Goal: Task Accomplishment & Management: Manage account settings

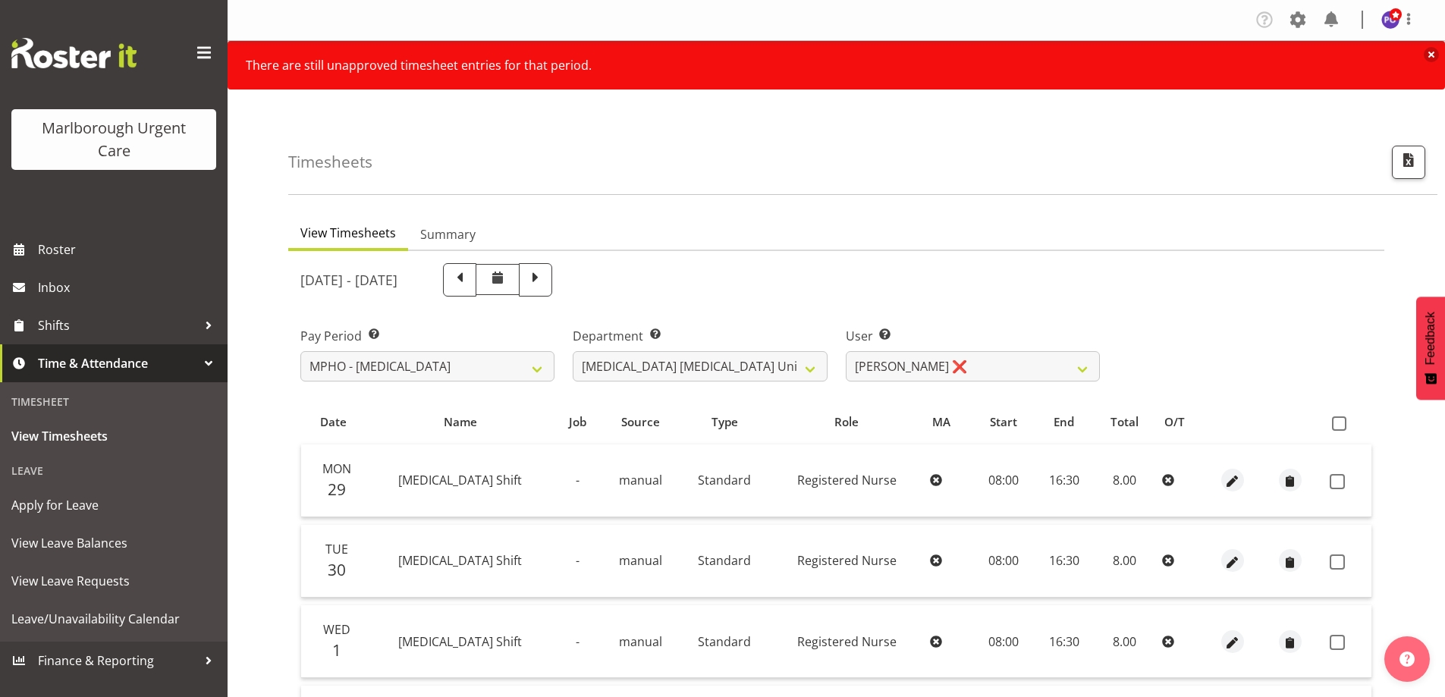
select select "192"
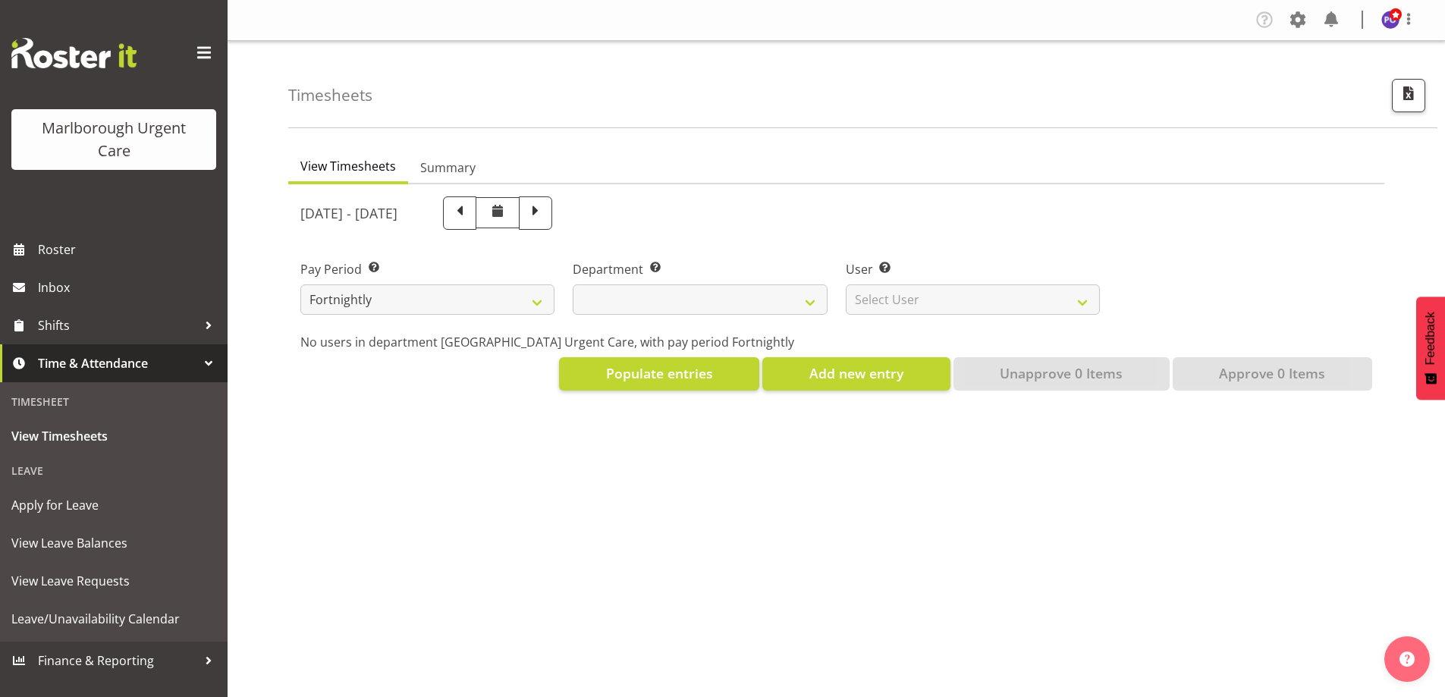
select select
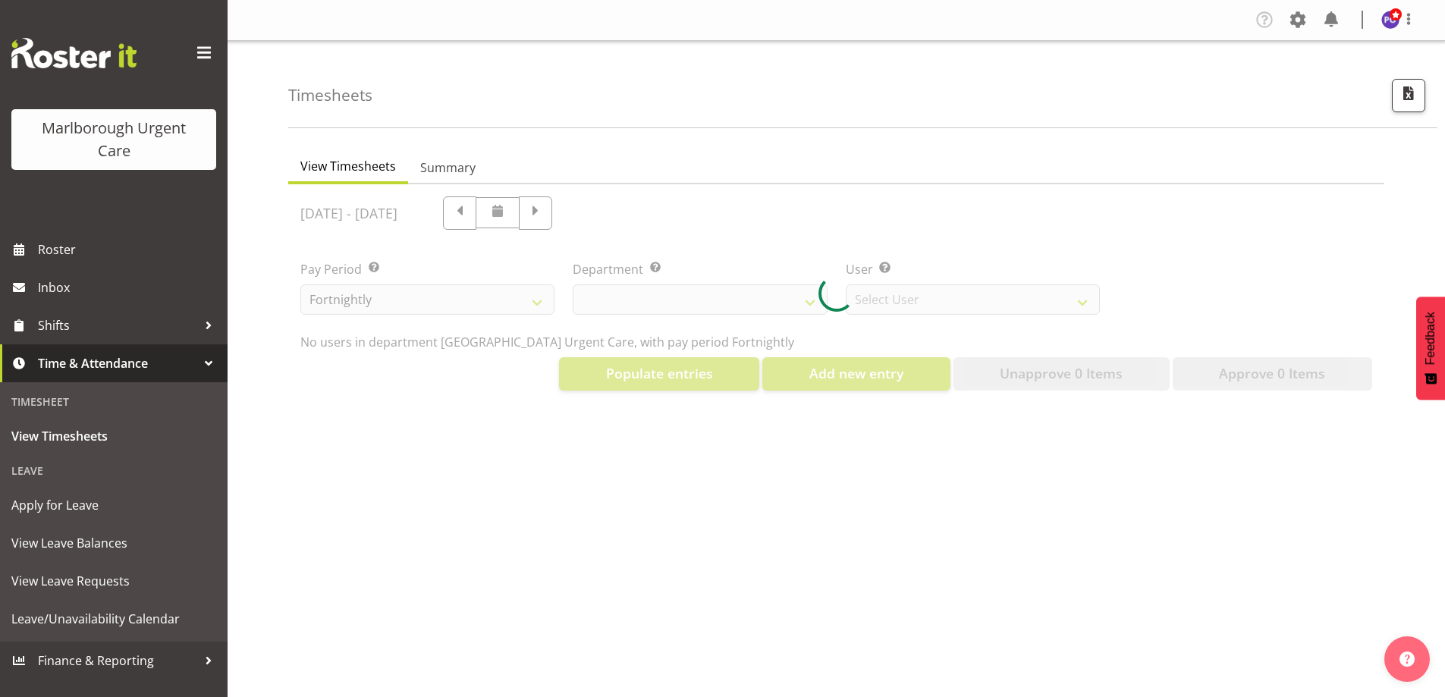
select select "11836"
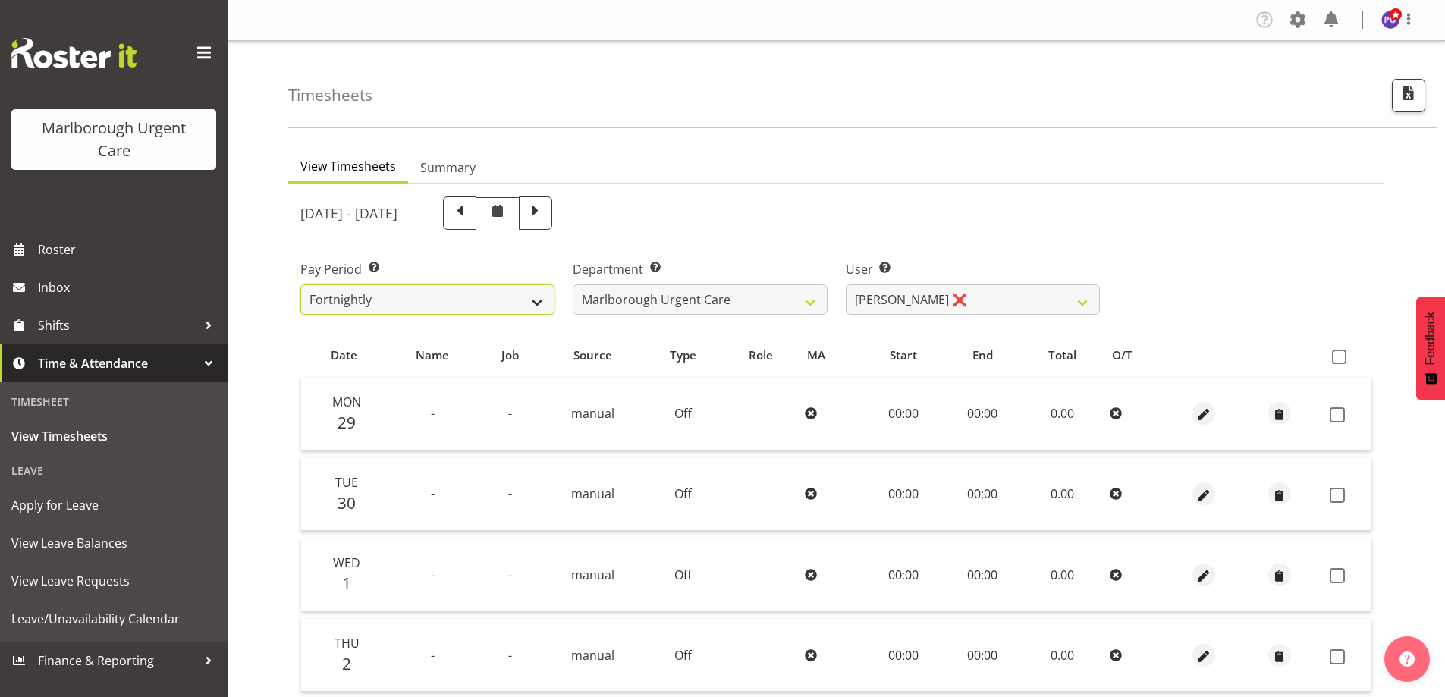
click at [496, 291] on select "Fortnightly MPHO - Haemodialysis Contractors MUCC MUCC Casuals MPHO Admin - nev…" at bounding box center [427, 299] width 254 height 30
select select "192"
click at [300, 284] on select "Fortnightly MPHO - Haemodialysis Contractors MUCC MUCC Casuals MPHO Admin - nev…" at bounding box center [427, 299] width 254 height 30
select select
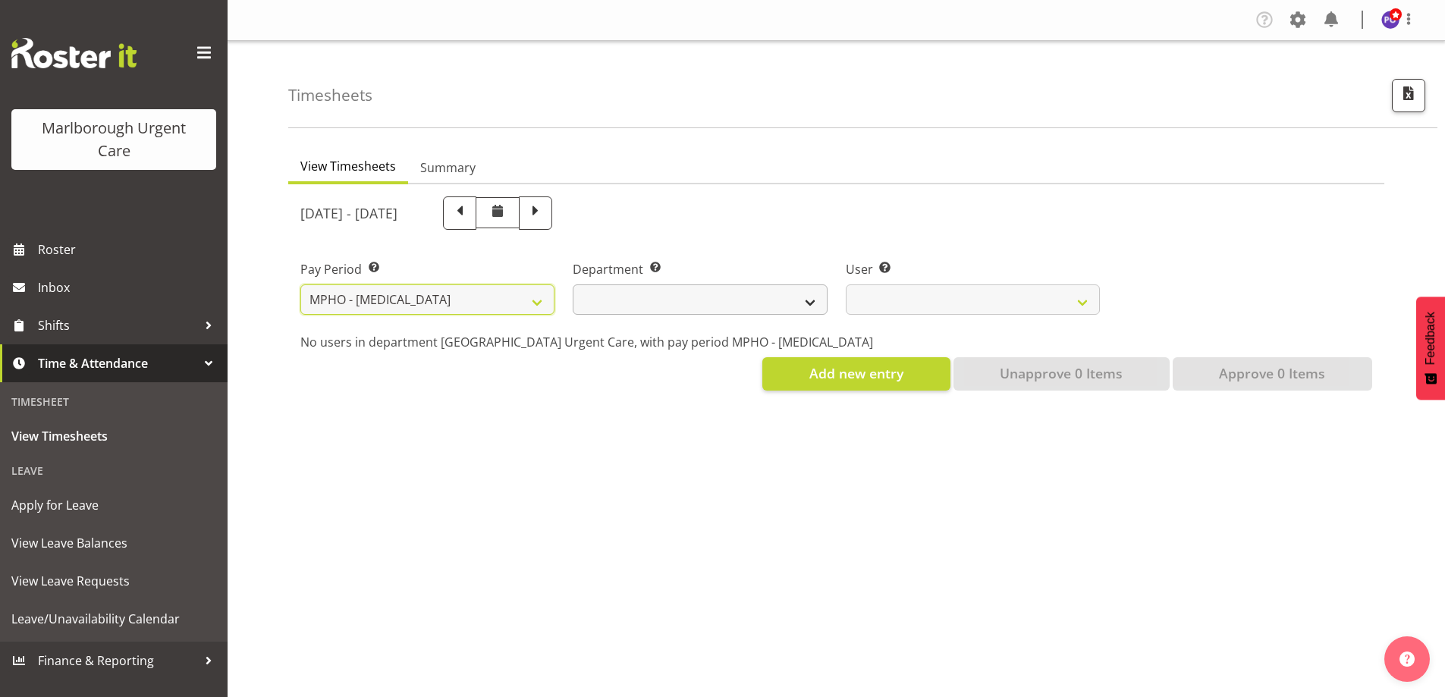
select select
click at [0, 0] on div at bounding box center [0, 0] width 0 height 0
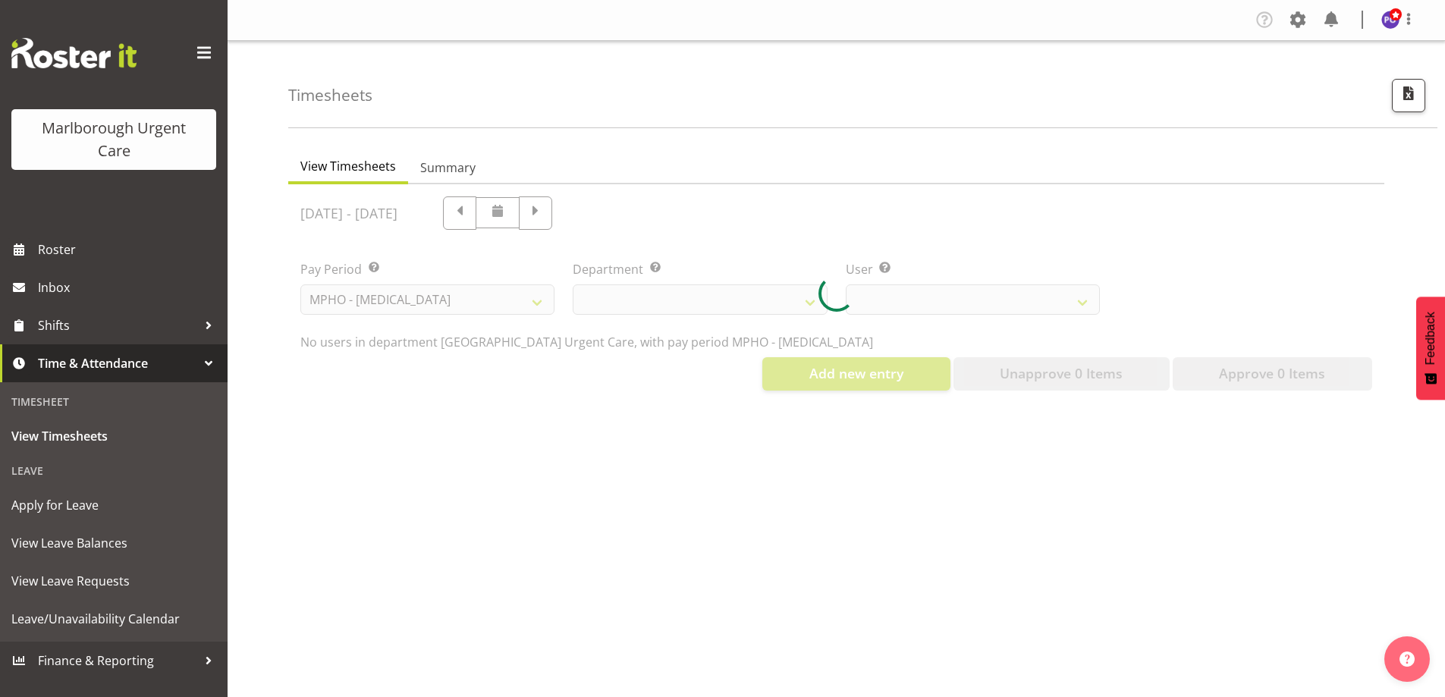
select select
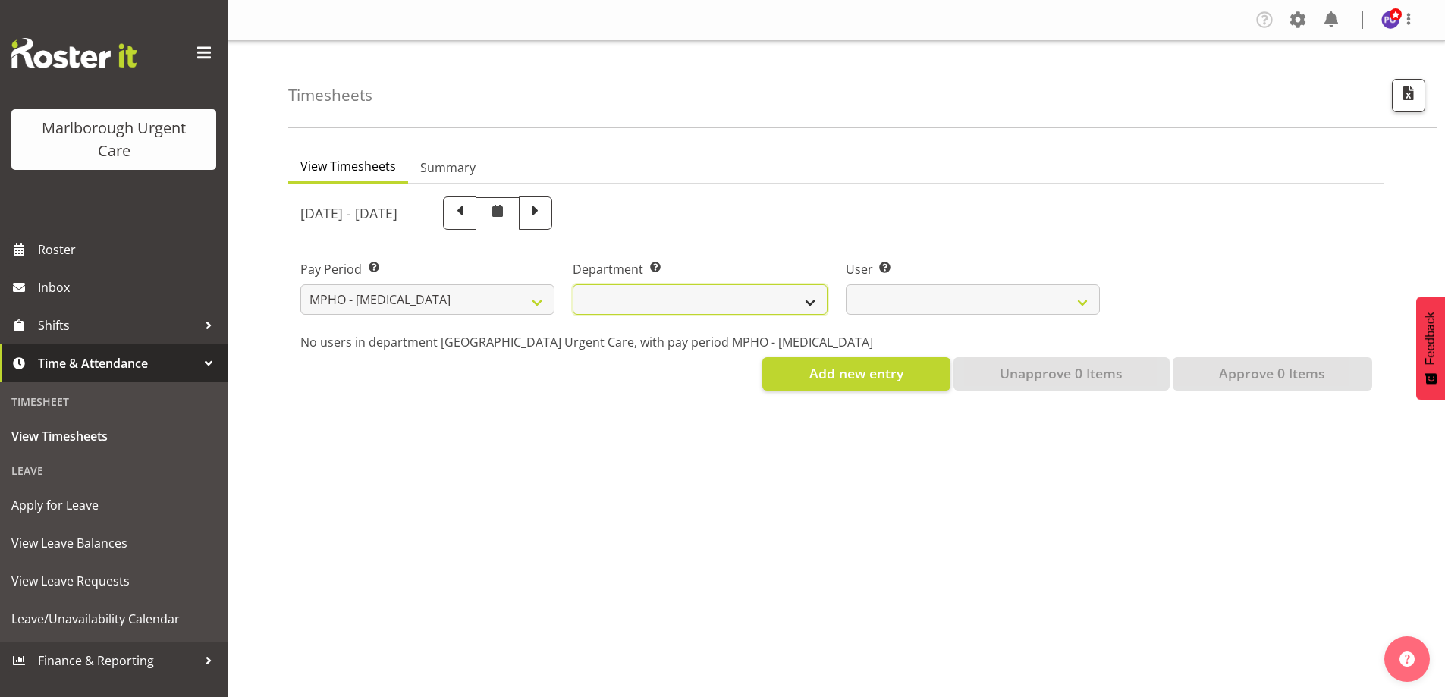
drag, startPoint x: 671, startPoint y: 306, endPoint x: 666, endPoint y: 314, distance: 9.5
click at [671, 306] on select "[MEDICAL_DATA] [MEDICAL_DATA] Unit" at bounding box center [700, 299] width 254 height 30
select select "926"
click at [573, 284] on select "[MEDICAL_DATA] [MEDICAL_DATA] Unit" at bounding box center [700, 299] width 254 height 30
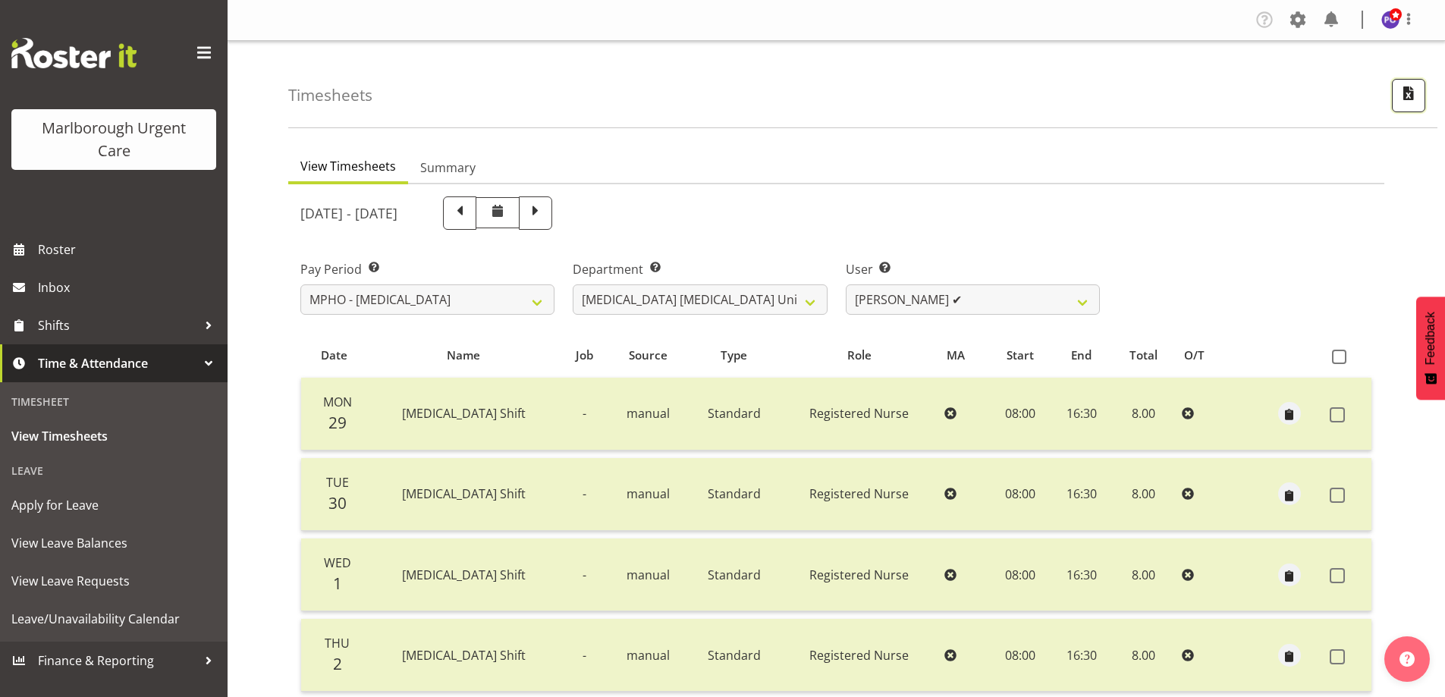
click at [1411, 101] on span "button" at bounding box center [1409, 93] width 20 height 20
select select "192"
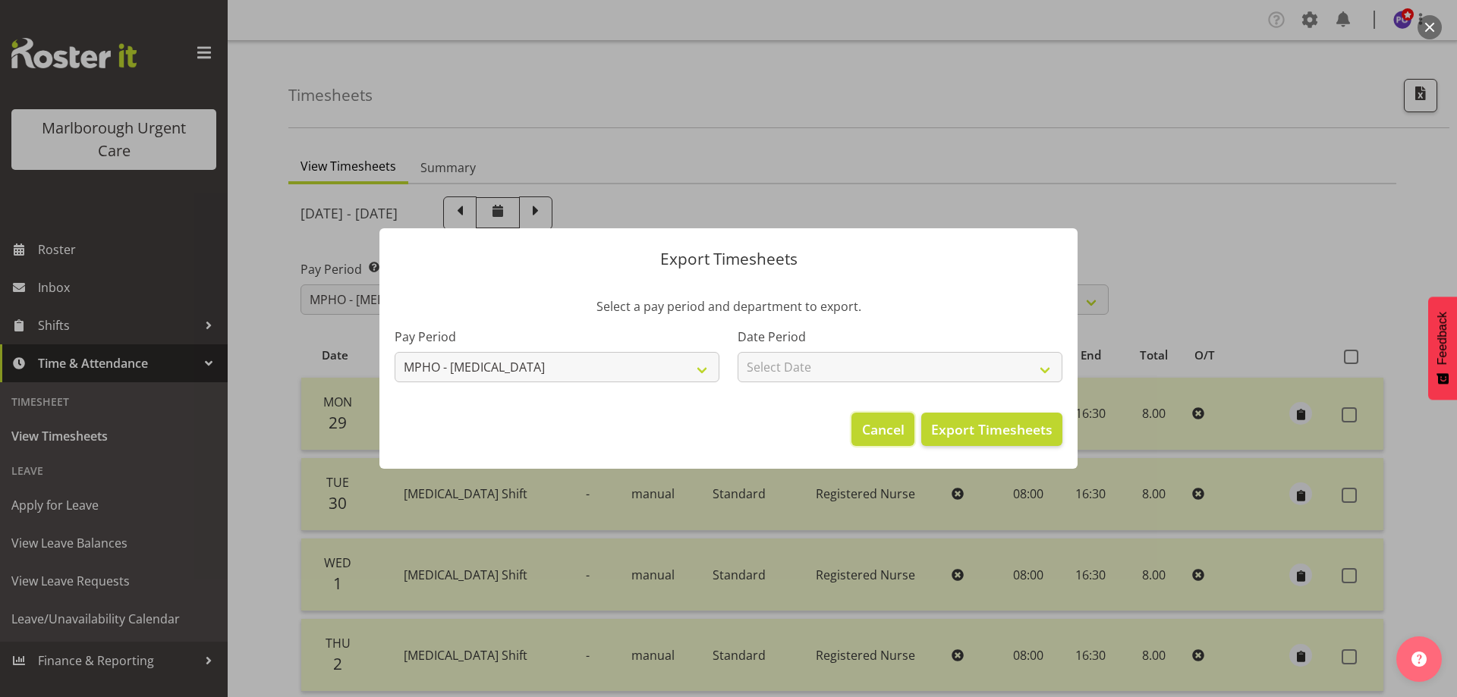
click at [904, 420] on span "Cancel" at bounding box center [883, 430] width 42 height 20
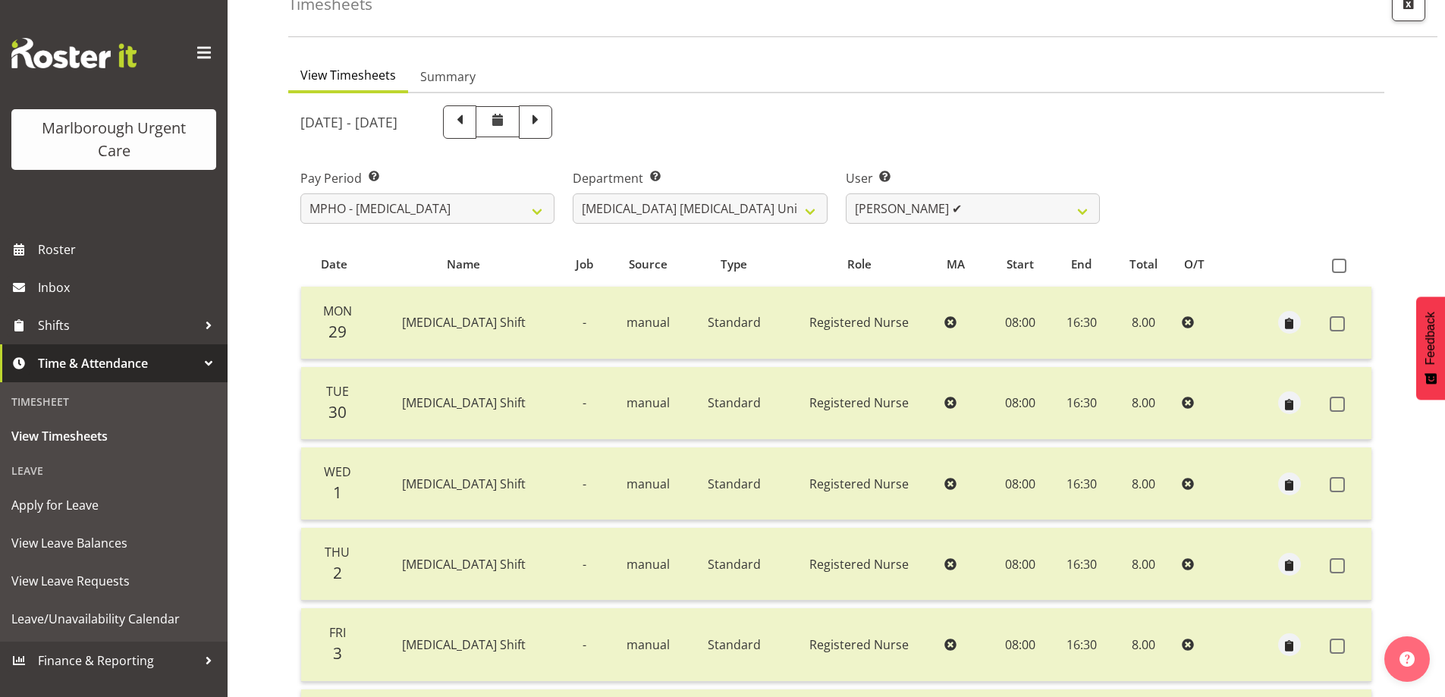
scroll to position [55, 0]
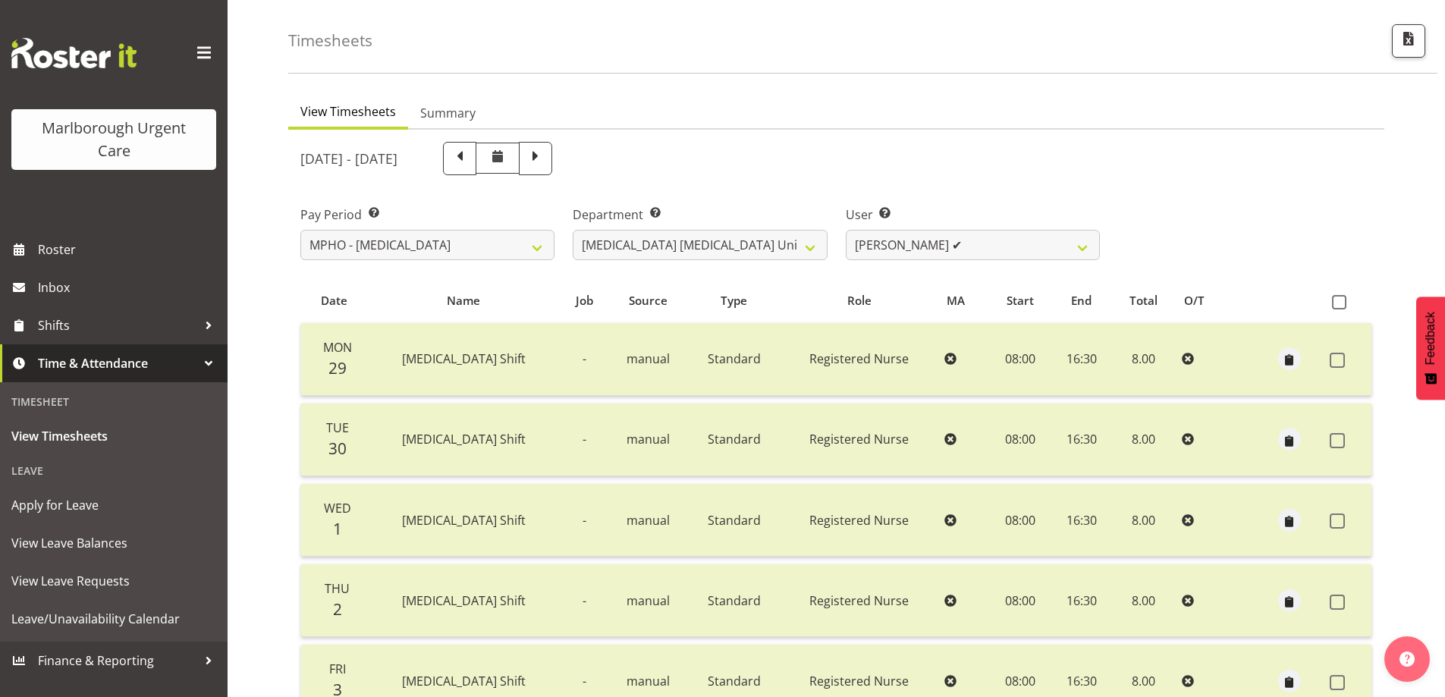
click at [209, 55] on span at bounding box center [204, 53] width 24 height 24
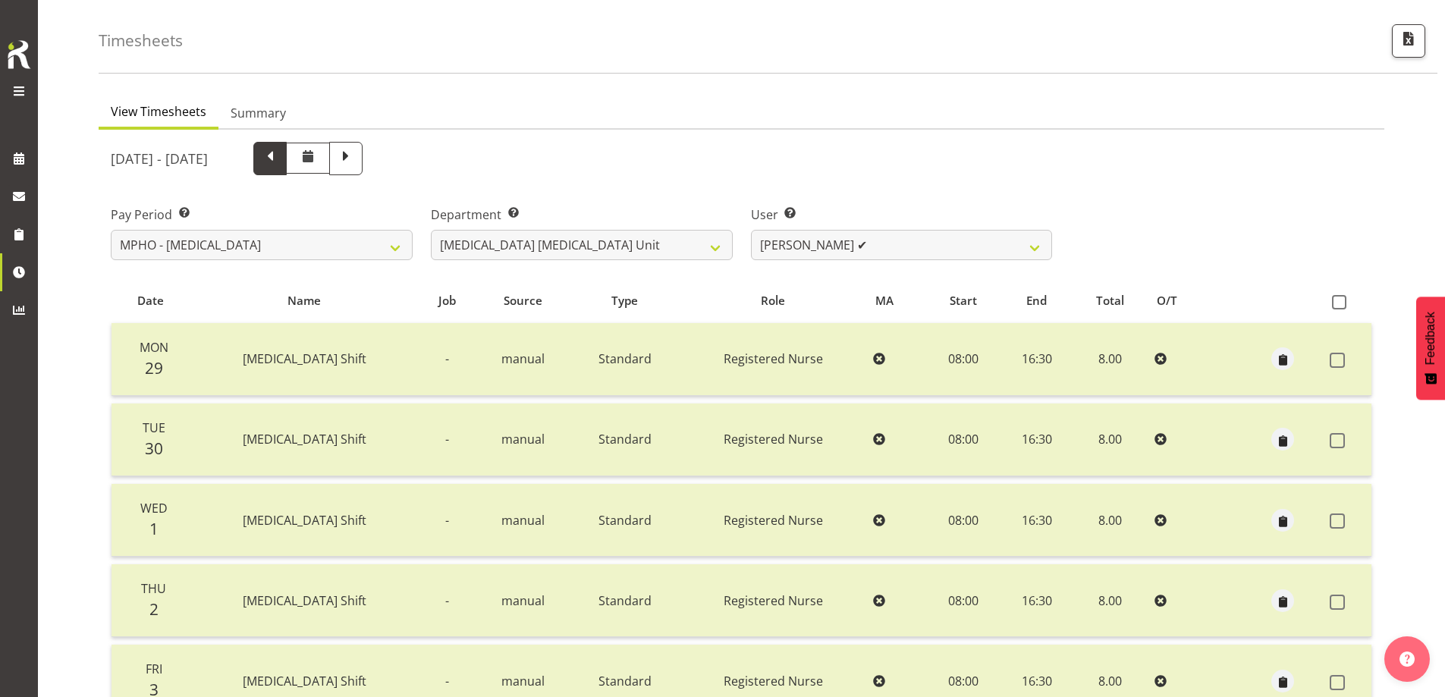
click at [280, 165] on span at bounding box center [270, 157] width 20 height 20
select select
click at [363, 168] on span at bounding box center [345, 158] width 33 height 33
select select
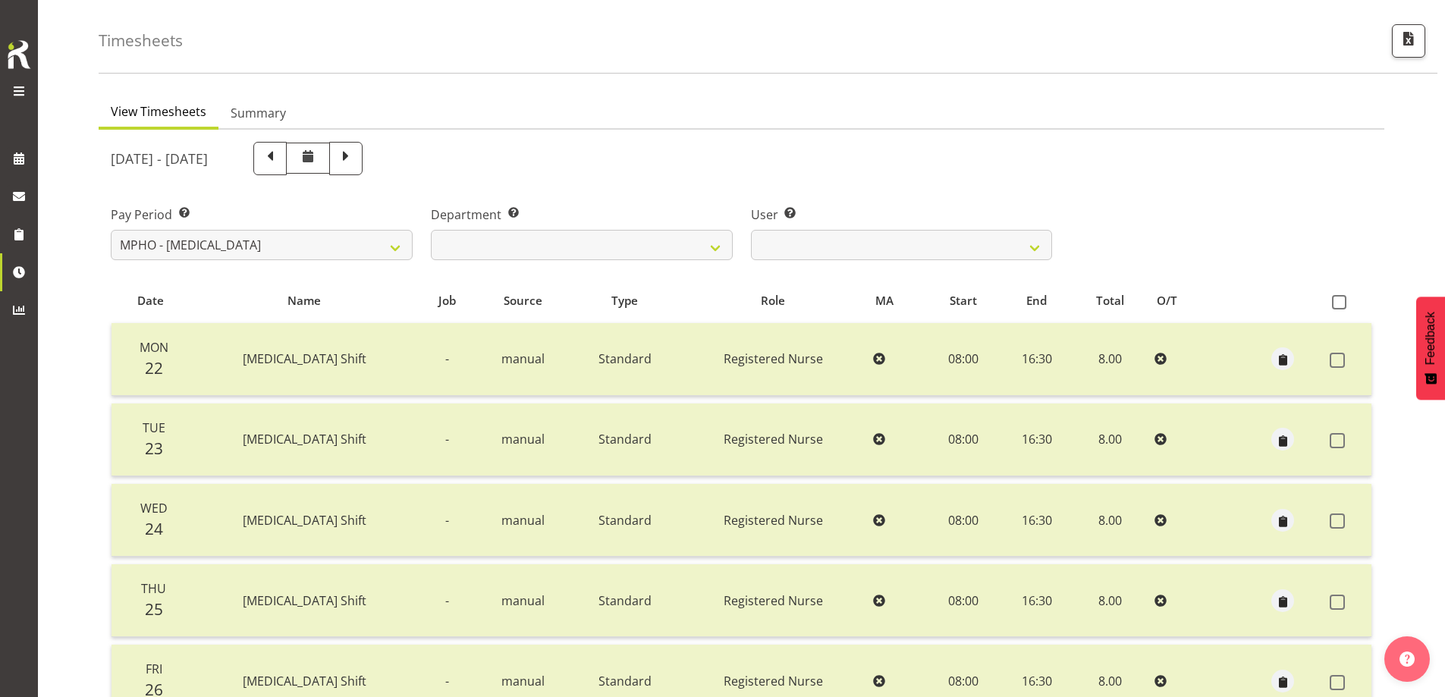
select select
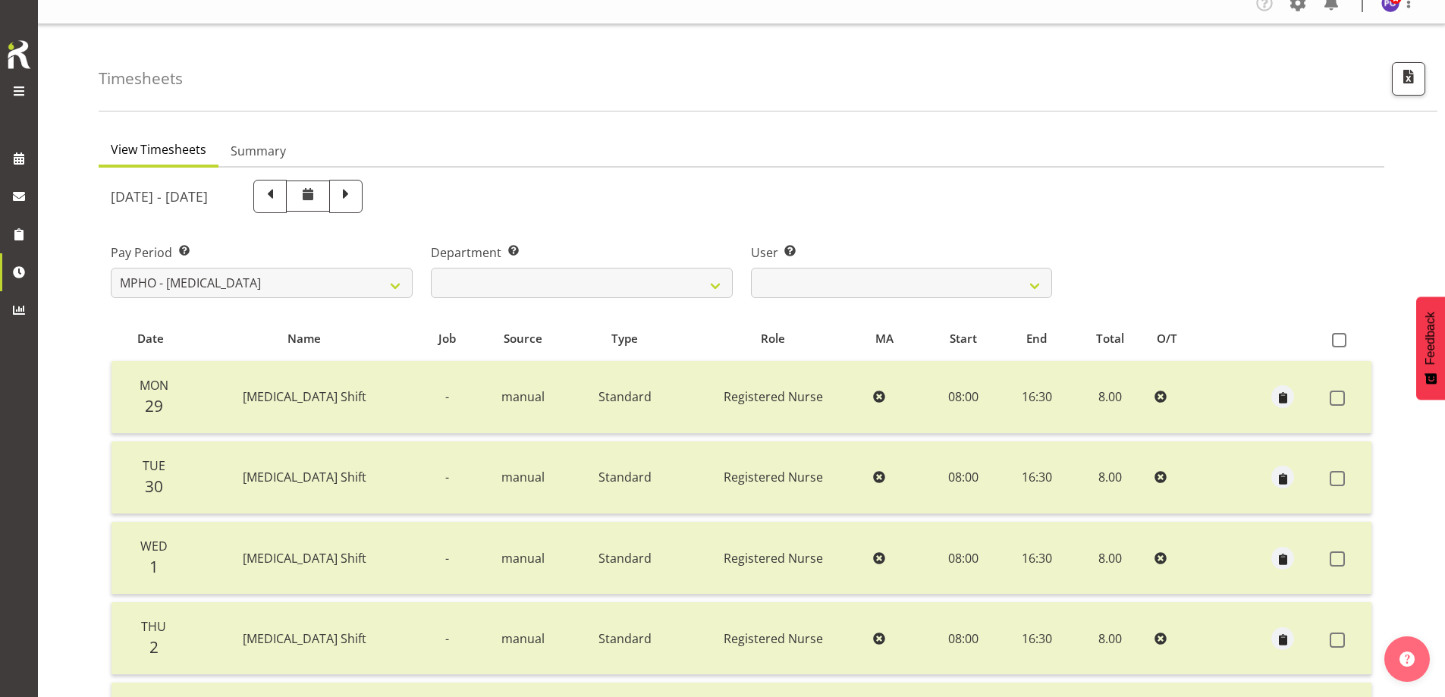
scroll to position [0, 0]
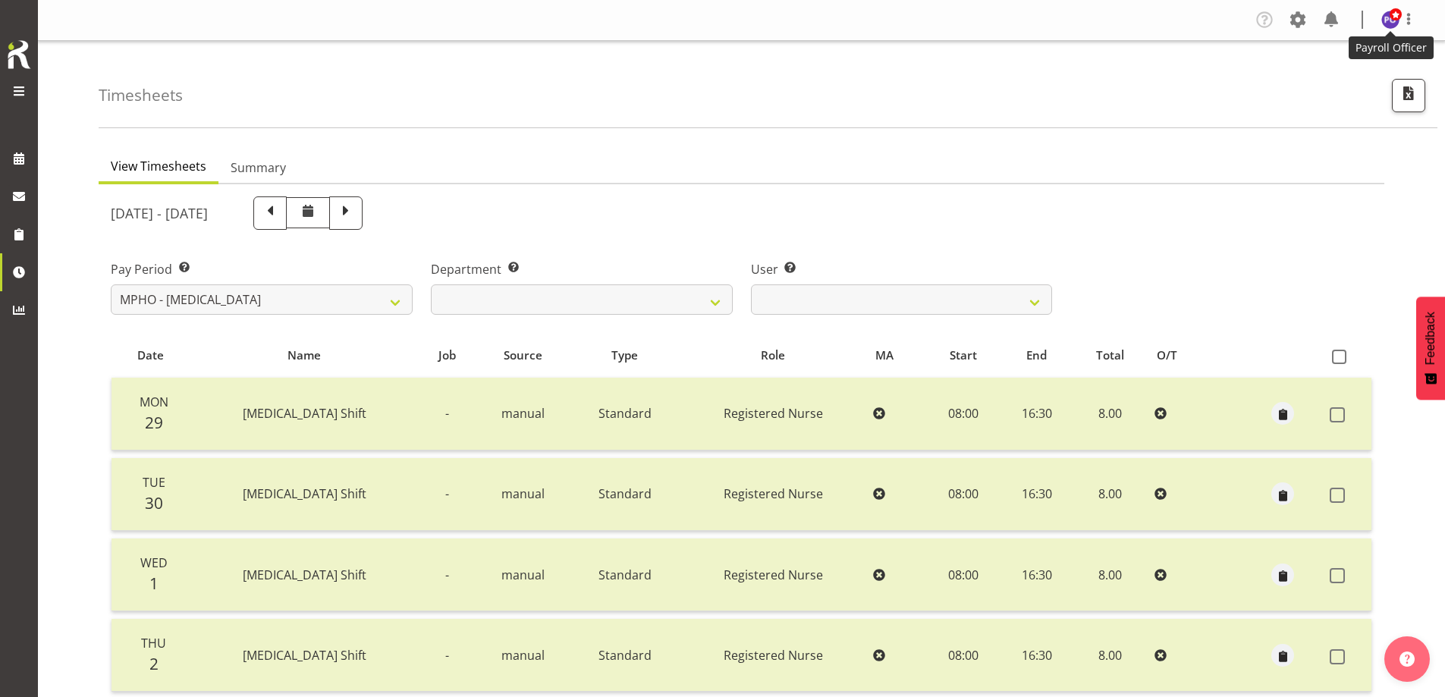
click at [1397, 23] on img at bounding box center [1390, 20] width 18 height 18
click at [1347, 77] on link "Log Out" at bounding box center [1345, 79] width 146 height 27
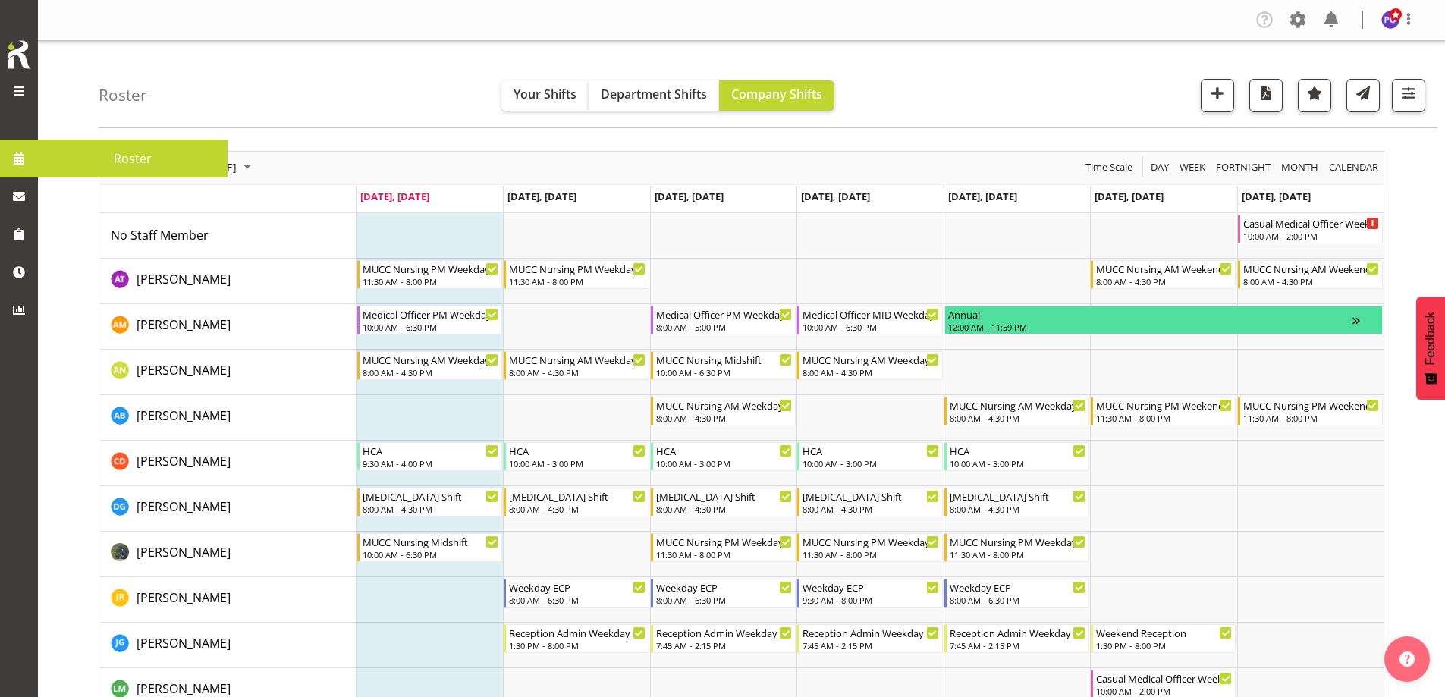
click at [20, 157] on span at bounding box center [19, 158] width 23 height 23
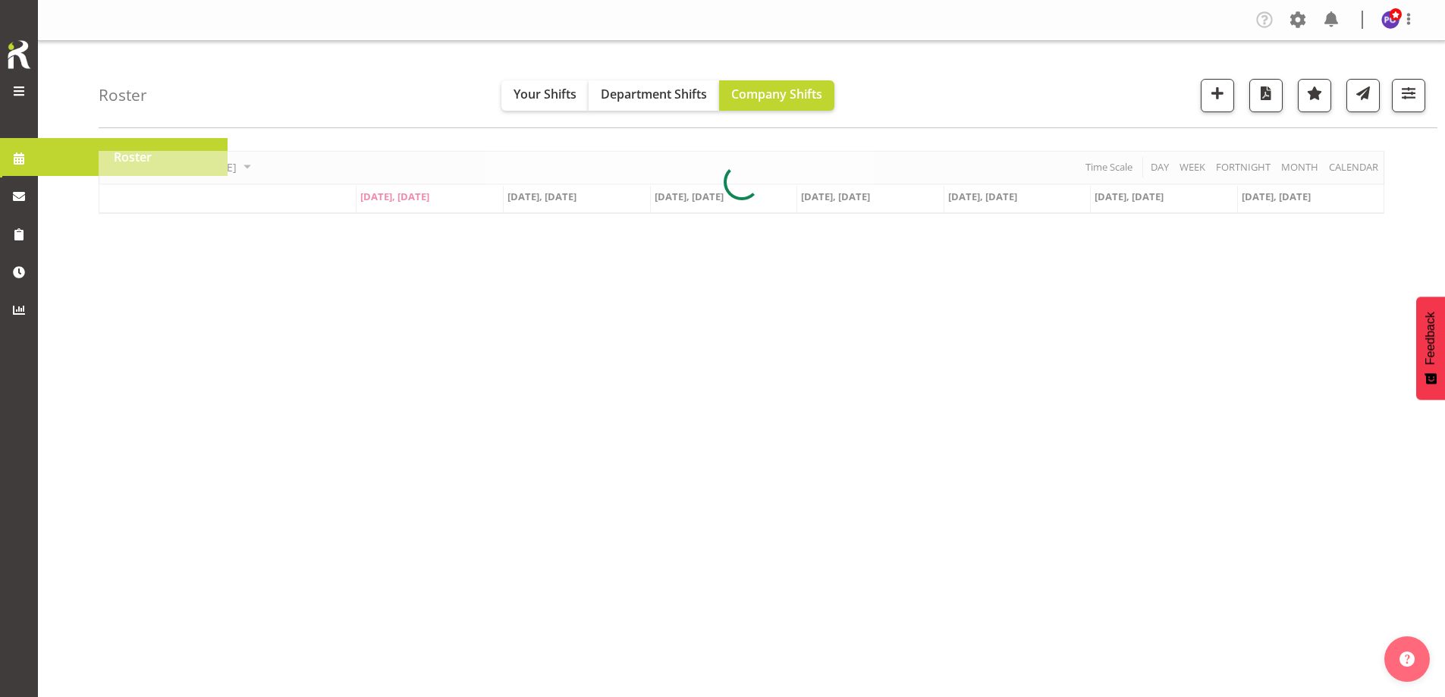
drag, startPoint x: 28, startPoint y: 84, endPoint x: 26, endPoint y: 93, distance: 8.6
click at [28, 85] on div at bounding box center [19, 92] width 30 height 20
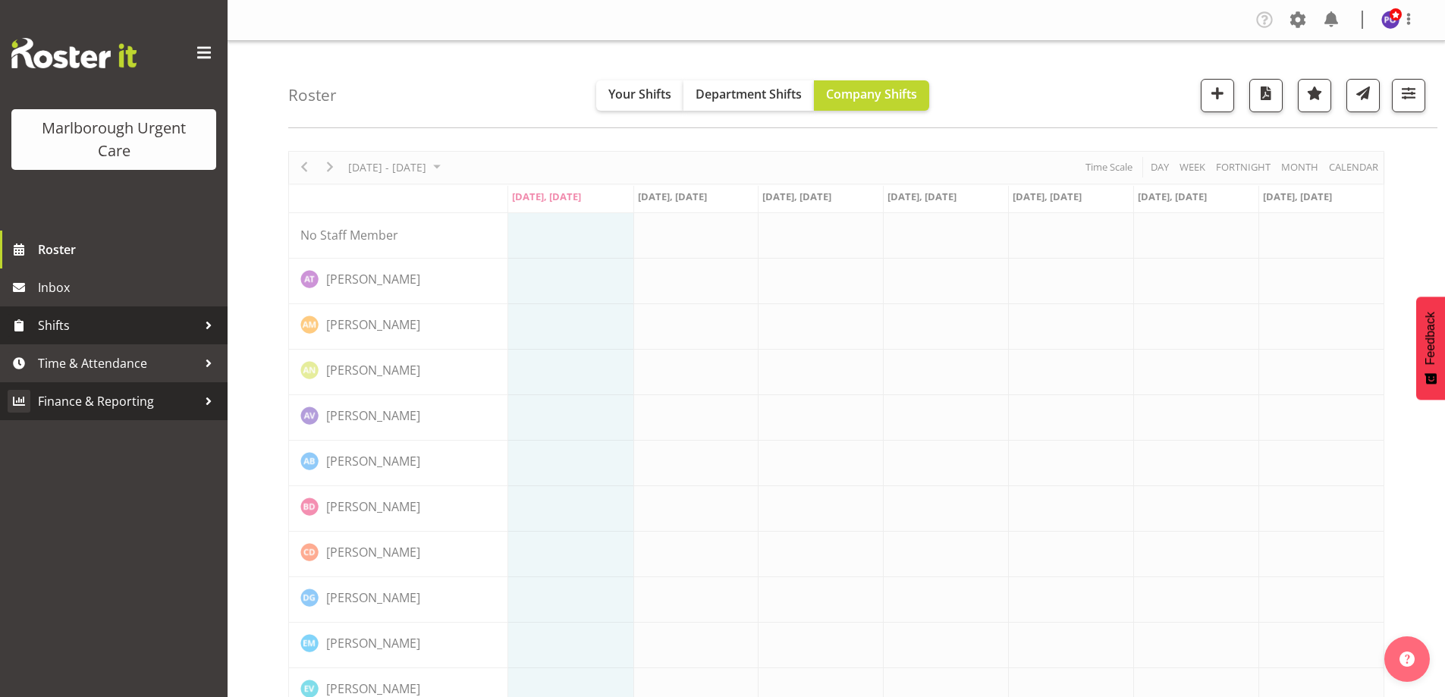
click at [57, 360] on span "Time & Attendance" at bounding box center [117, 363] width 159 height 23
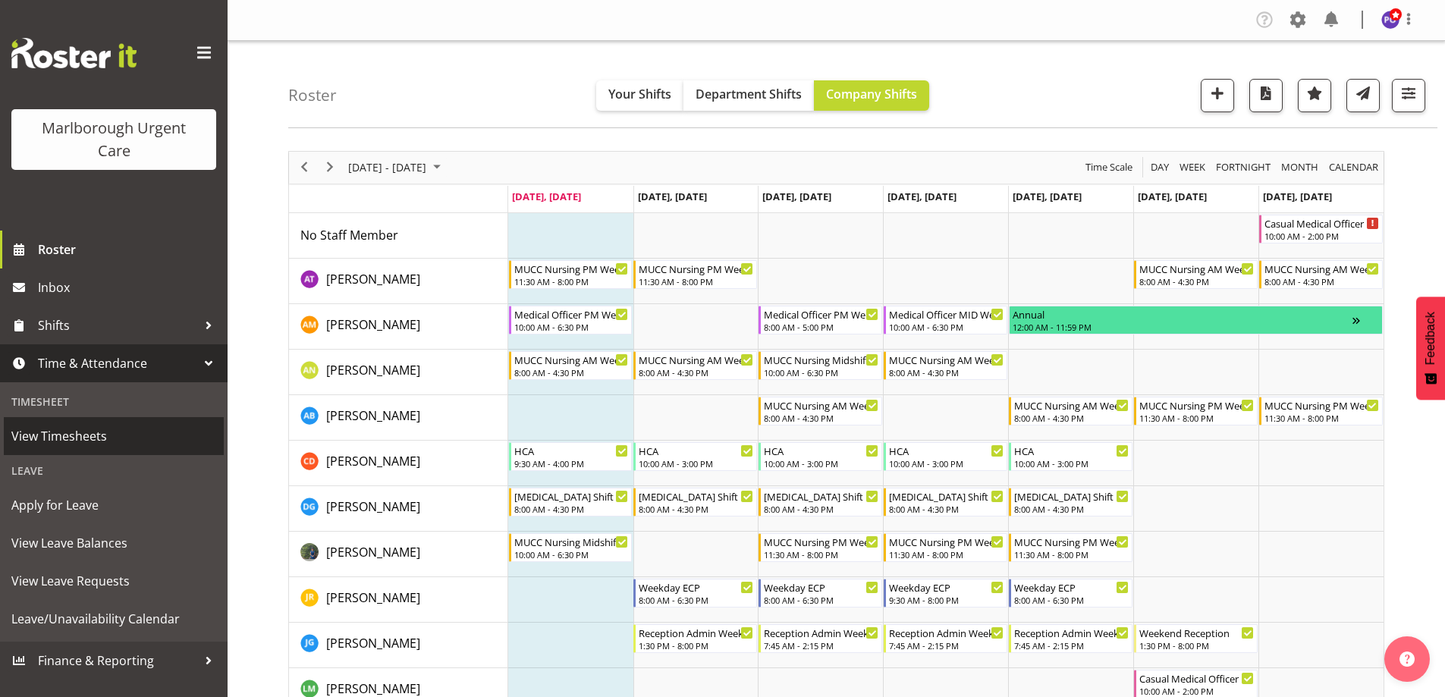
click at [53, 430] on span "View Timesheets" at bounding box center [113, 436] width 205 height 23
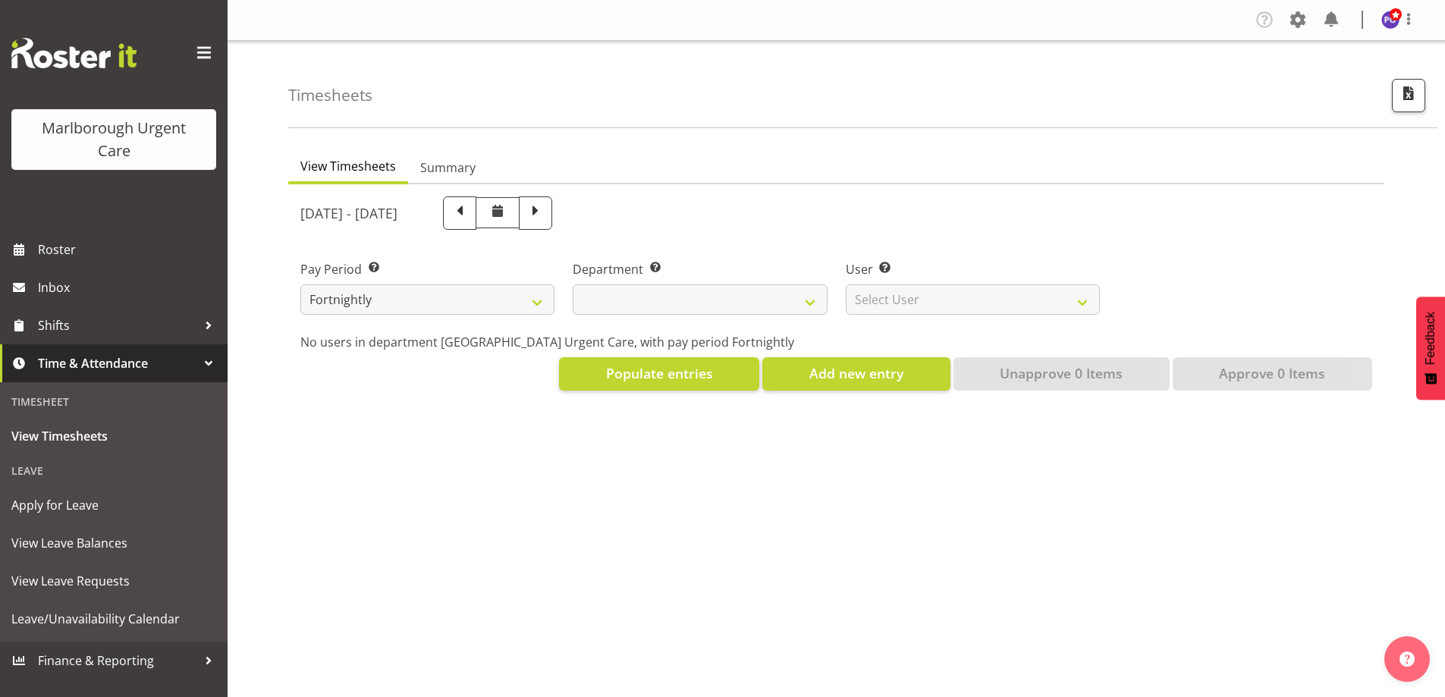
select select
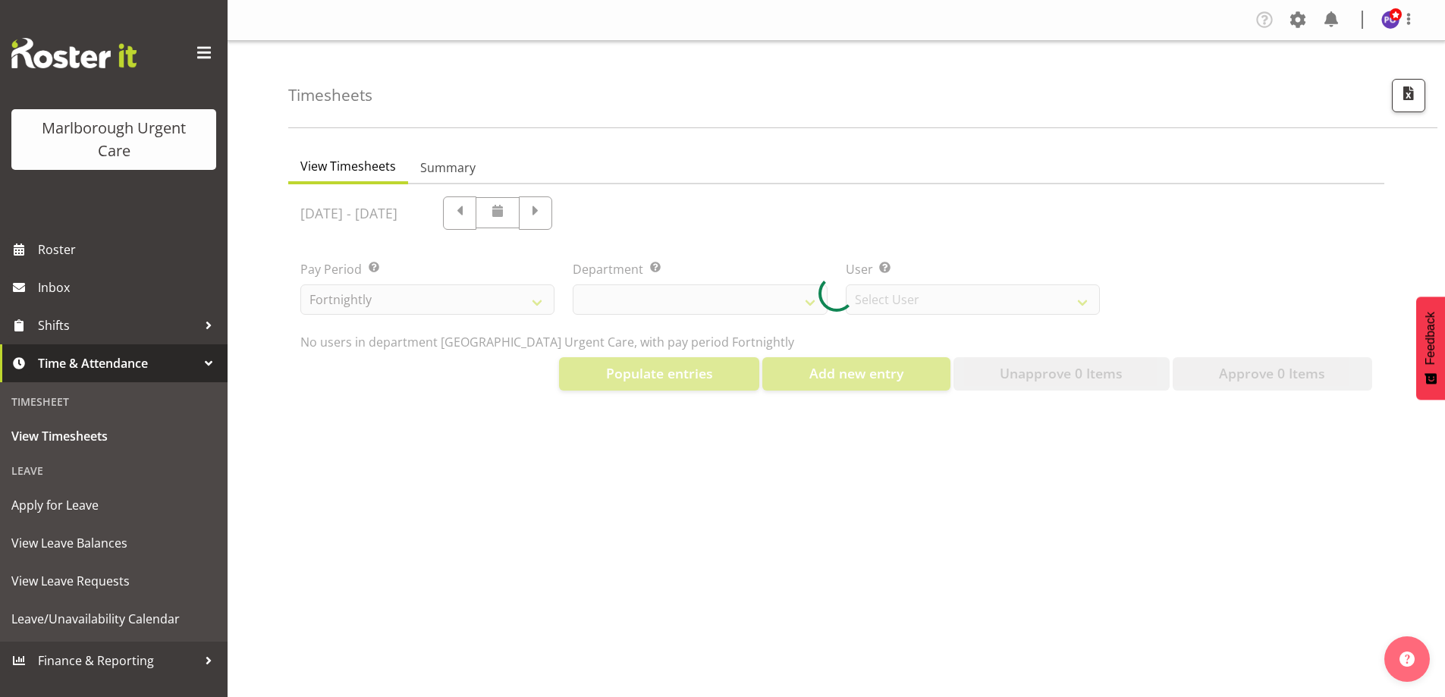
select select "11836"
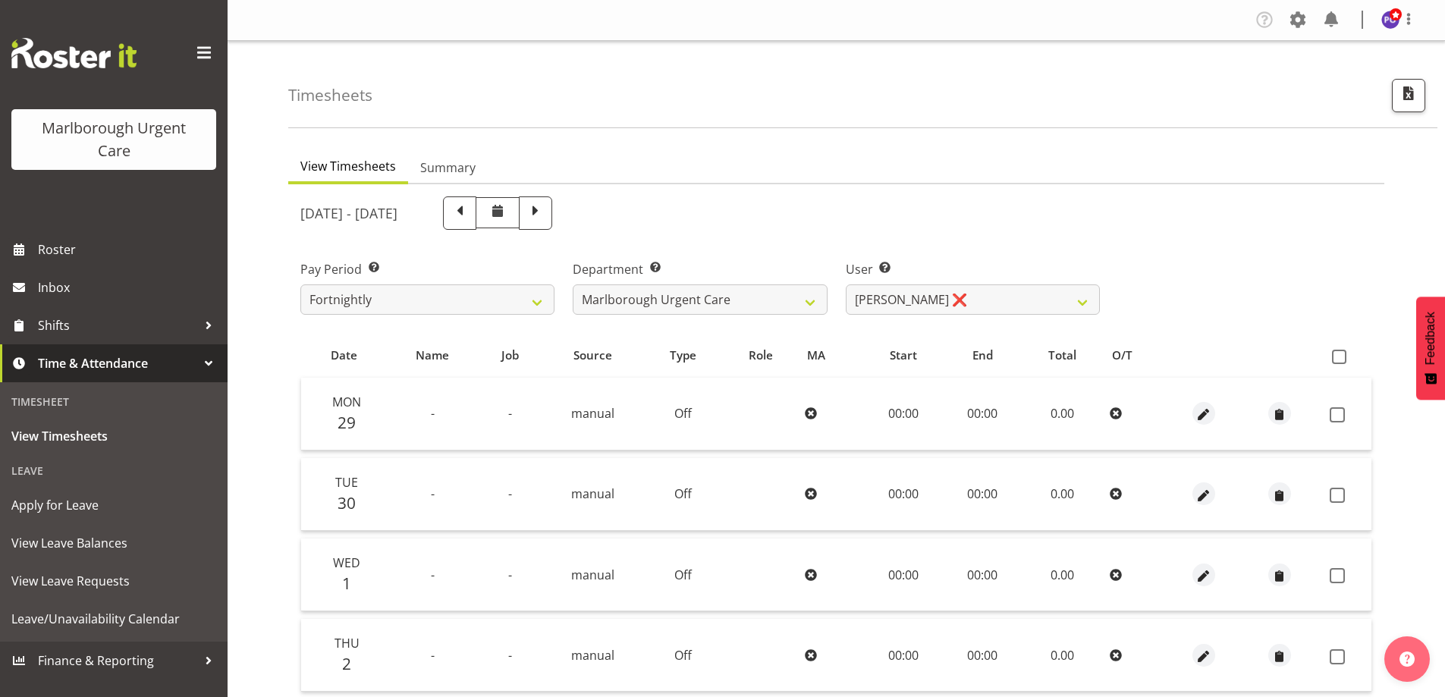
click at [470, 216] on span at bounding box center [460, 212] width 20 height 20
select select
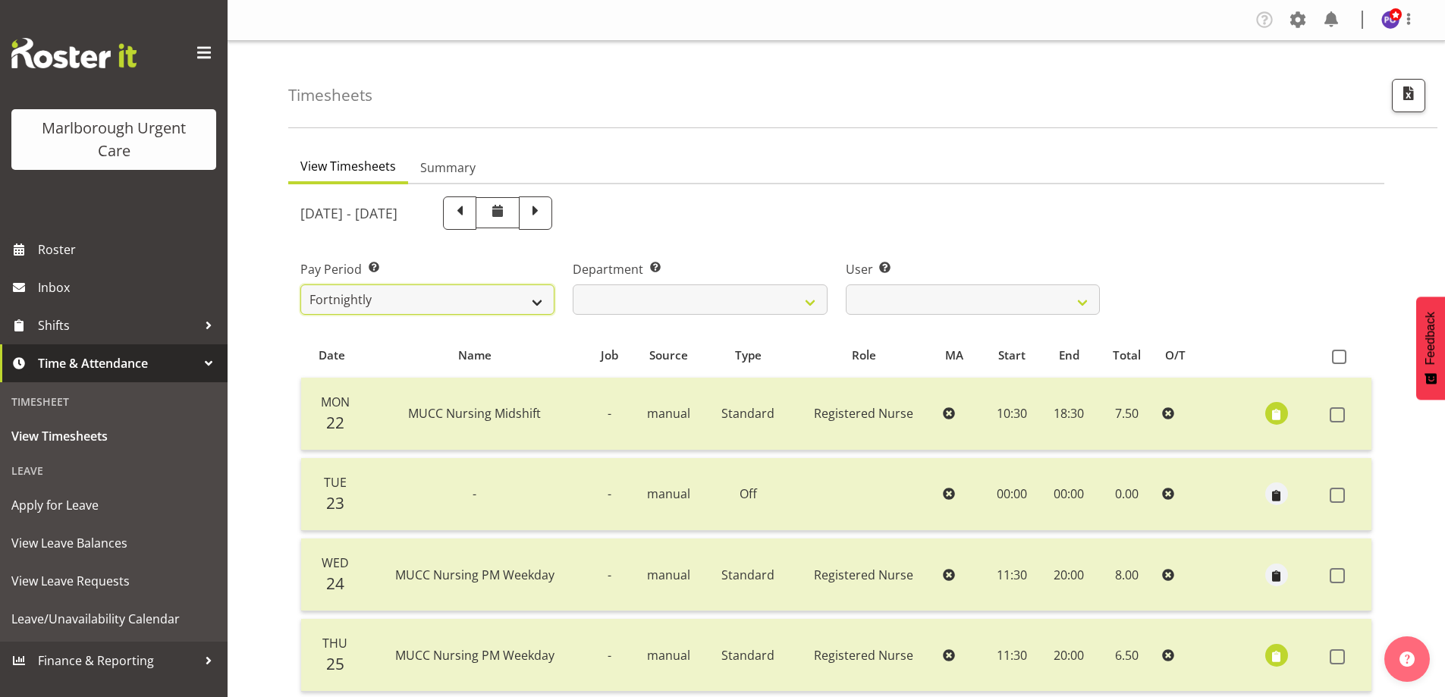
click at [471, 298] on select "Fortnightly MPHO - [MEDICAL_DATA] Contractors MUCC MUCC Casuals MPHO Admin - ne…" at bounding box center [427, 299] width 254 height 30
select select "192"
click at [300, 284] on select "Fortnightly MPHO - [MEDICAL_DATA] Contractors MUCC MUCC Casuals MPHO Admin - ne…" at bounding box center [427, 299] width 254 height 30
select select
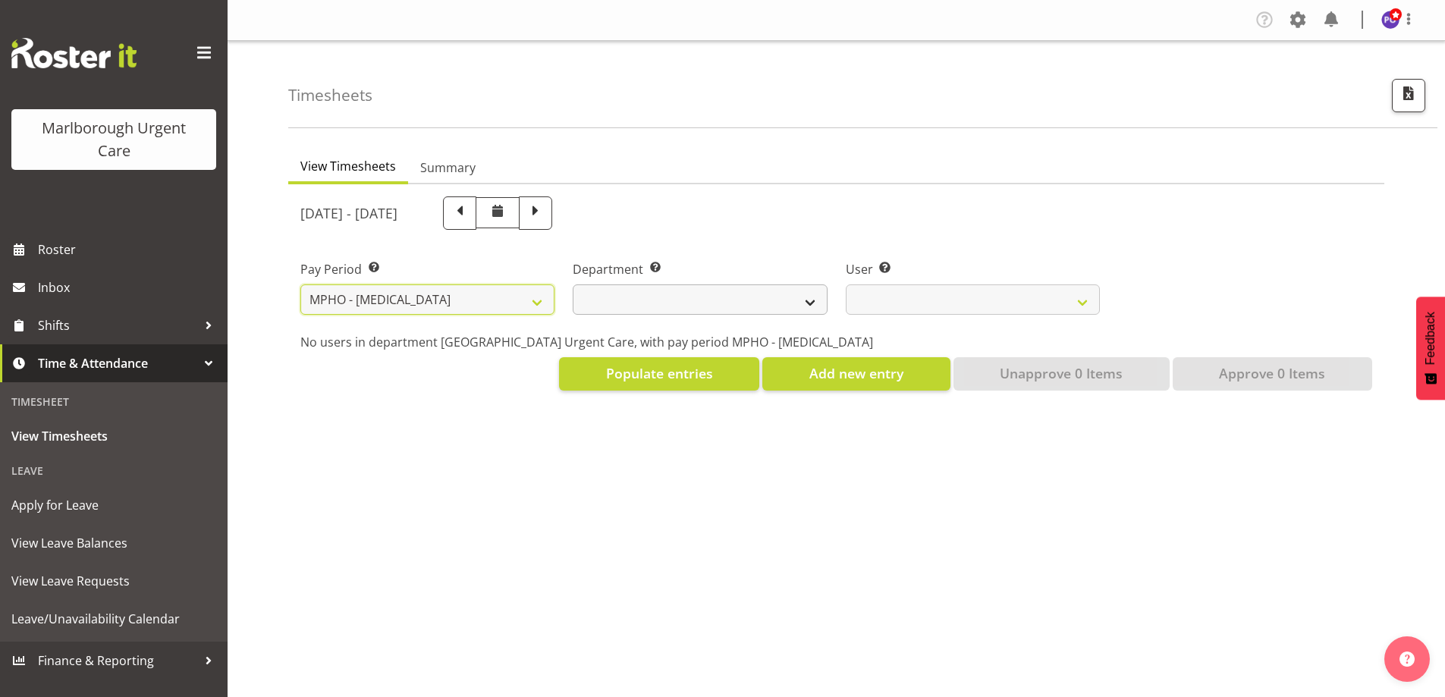
select select
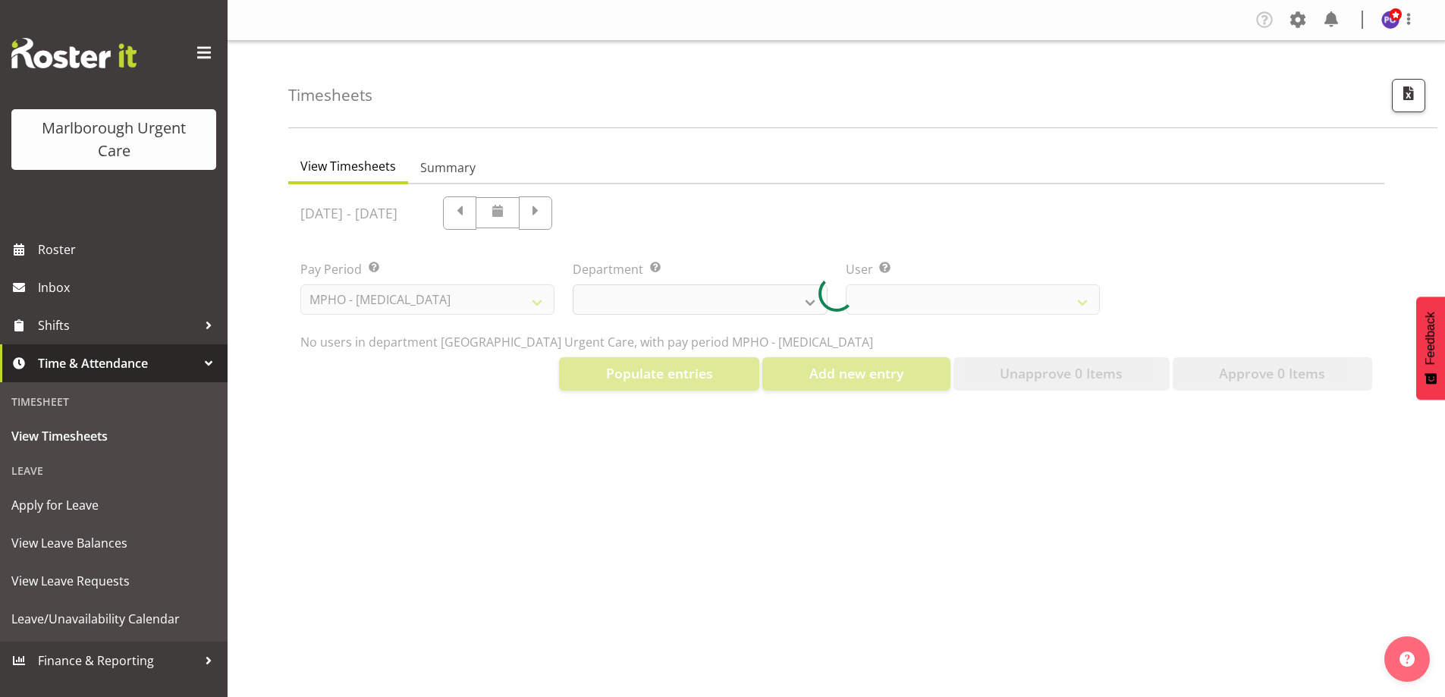
click at [636, 294] on div at bounding box center [836, 293] width 1096 height 218
select select
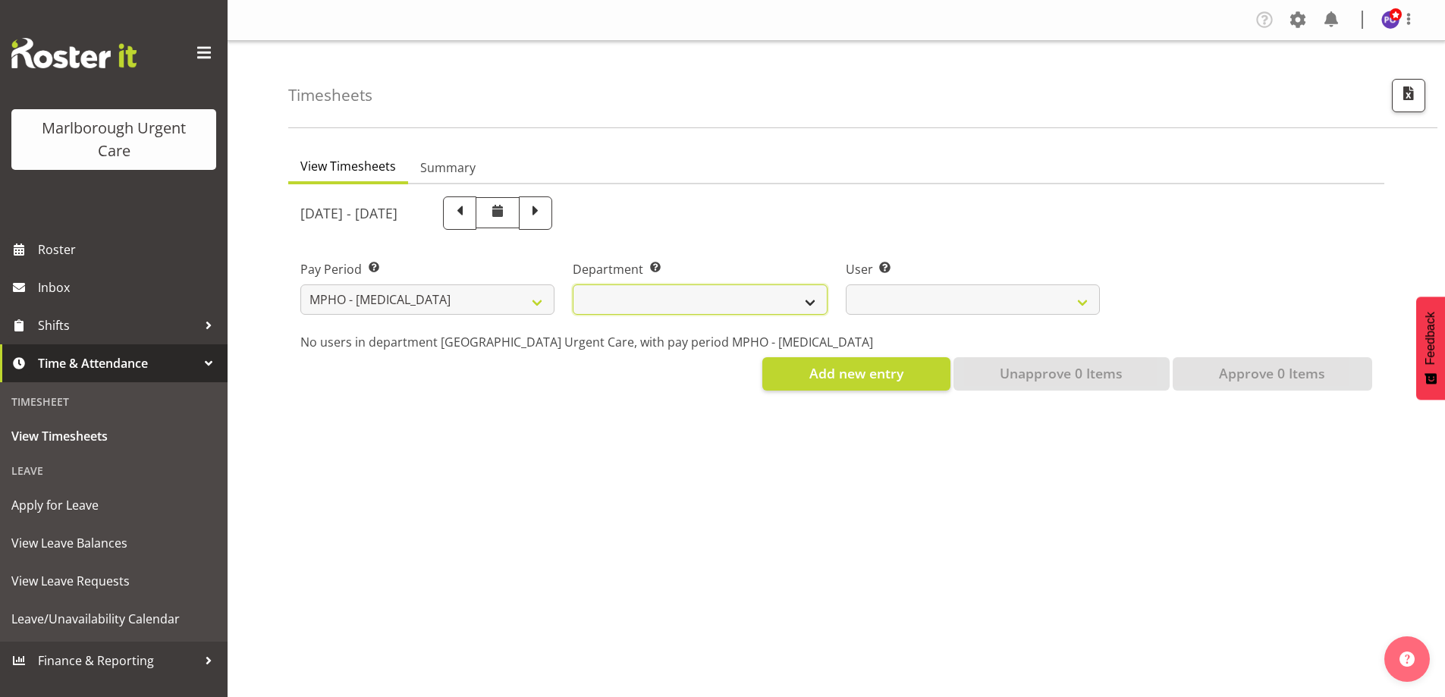
click at [648, 306] on select "[MEDICAL_DATA] [MEDICAL_DATA] Unit" at bounding box center [700, 299] width 254 height 30
select select "926"
click at [573, 284] on select "[MEDICAL_DATA] [MEDICAL_DATA] Unit" at bounding box center [700, 299] width 254 height 30
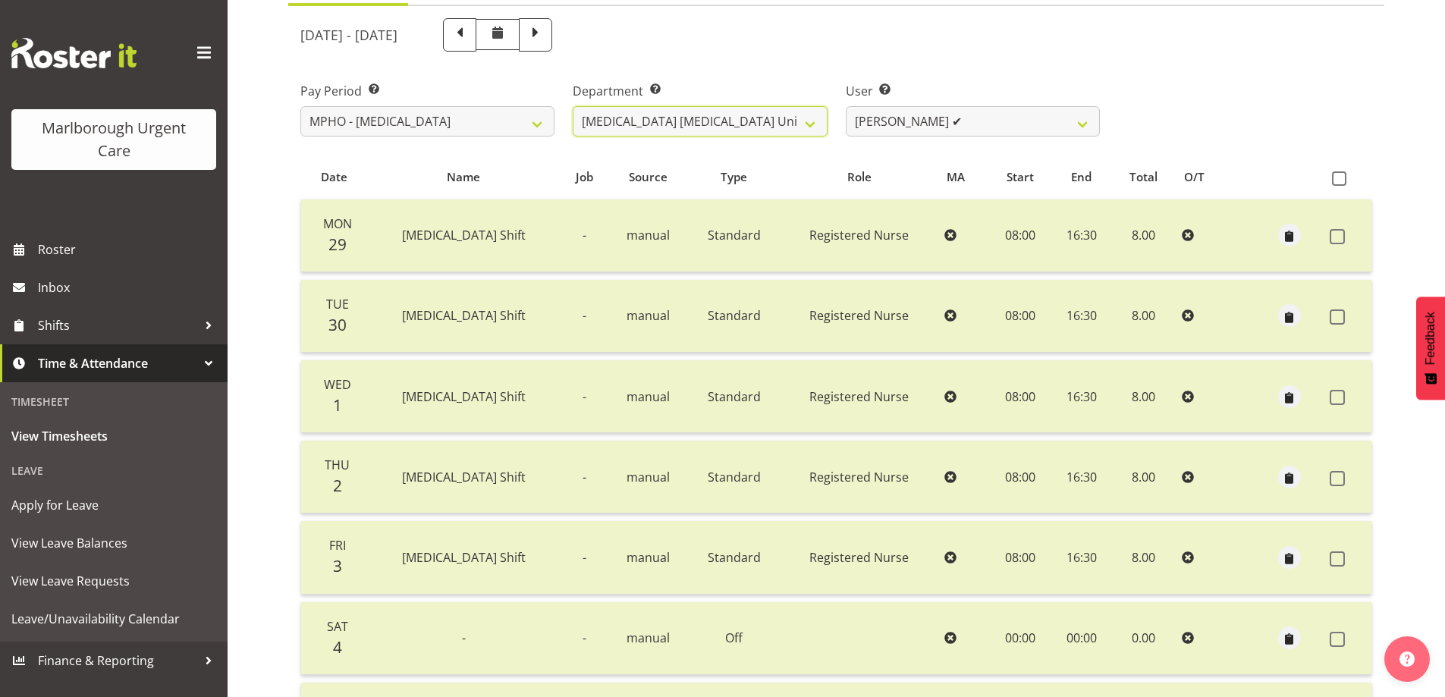
scroll to position [152, 0]
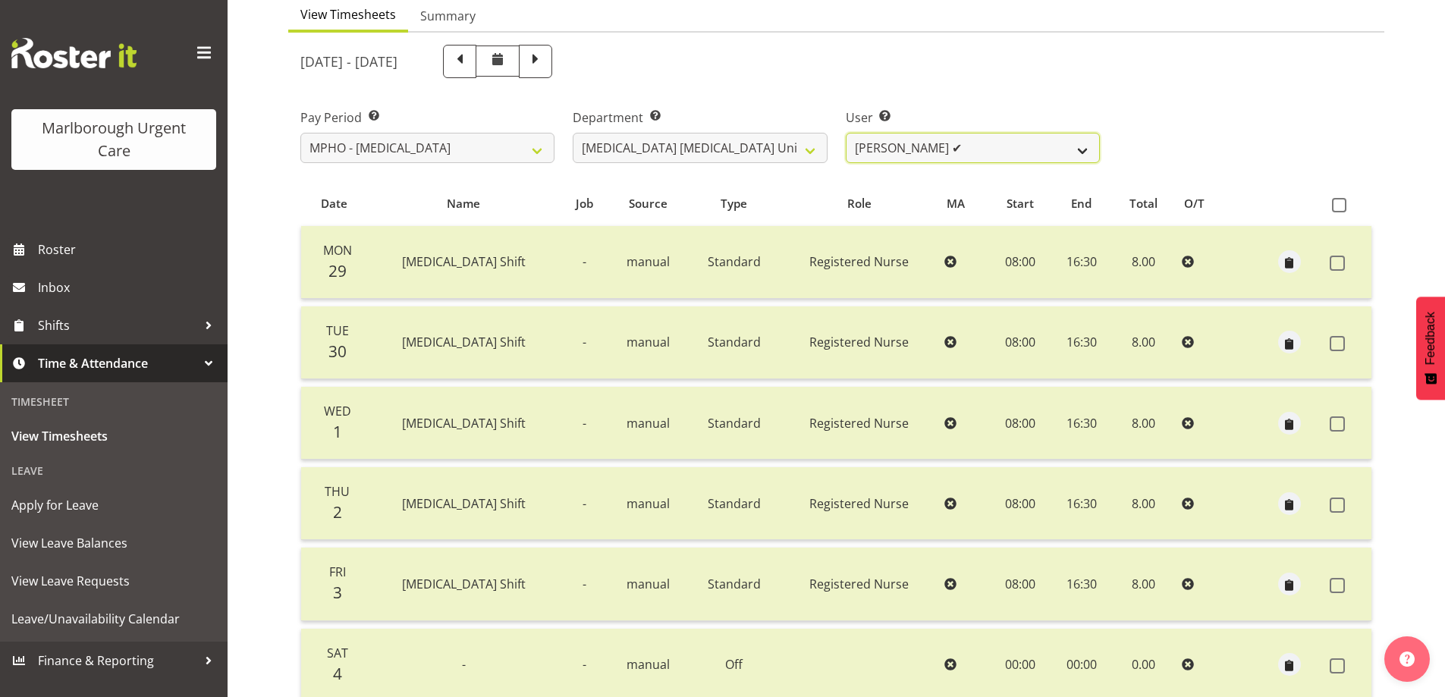
click at [1010, 153] on select "[PERSON_NAME] ✔ [PERSON_NAME] ❌" at bounding box center [973, 148] width 254 height 30
click at [846, 133] on select "[PERSON_NAME] ✔ [PERSON_NAME] ❌" at bounding box center [973, 148] width 254 height 30
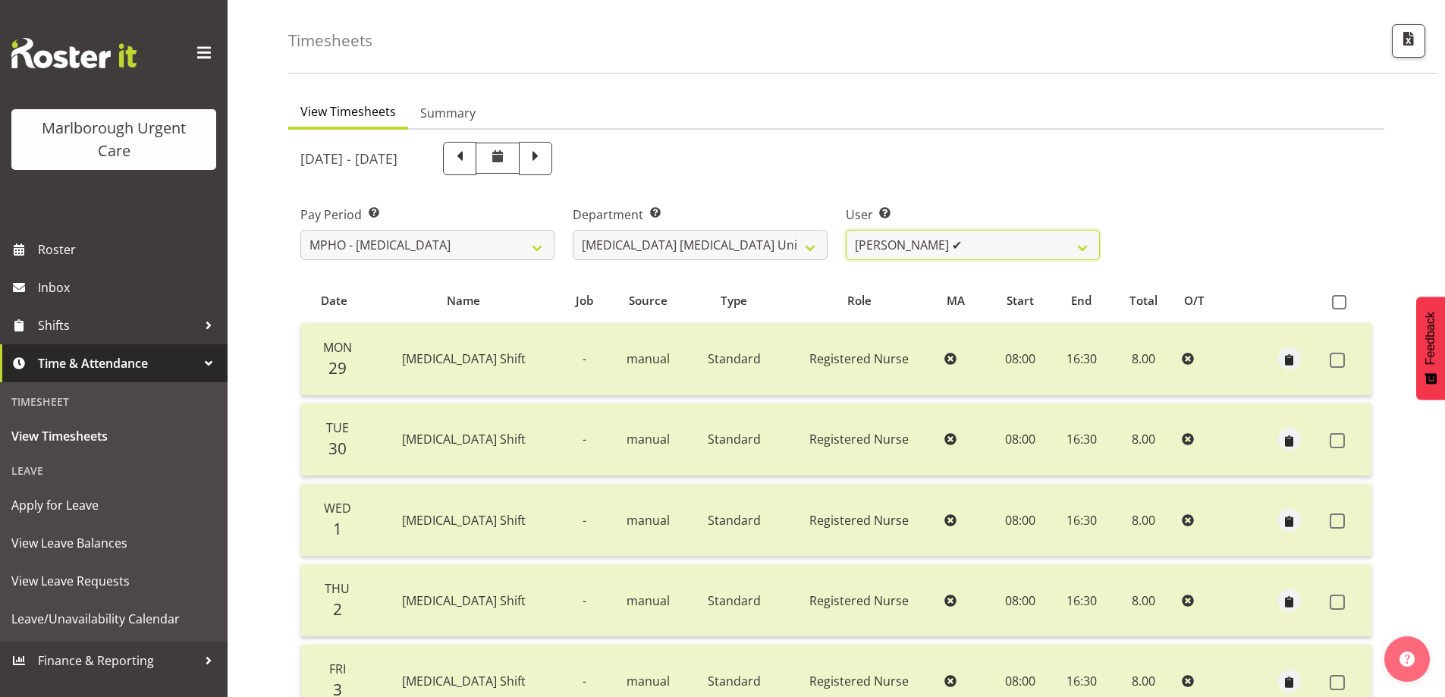
scroll to position [0, 0]
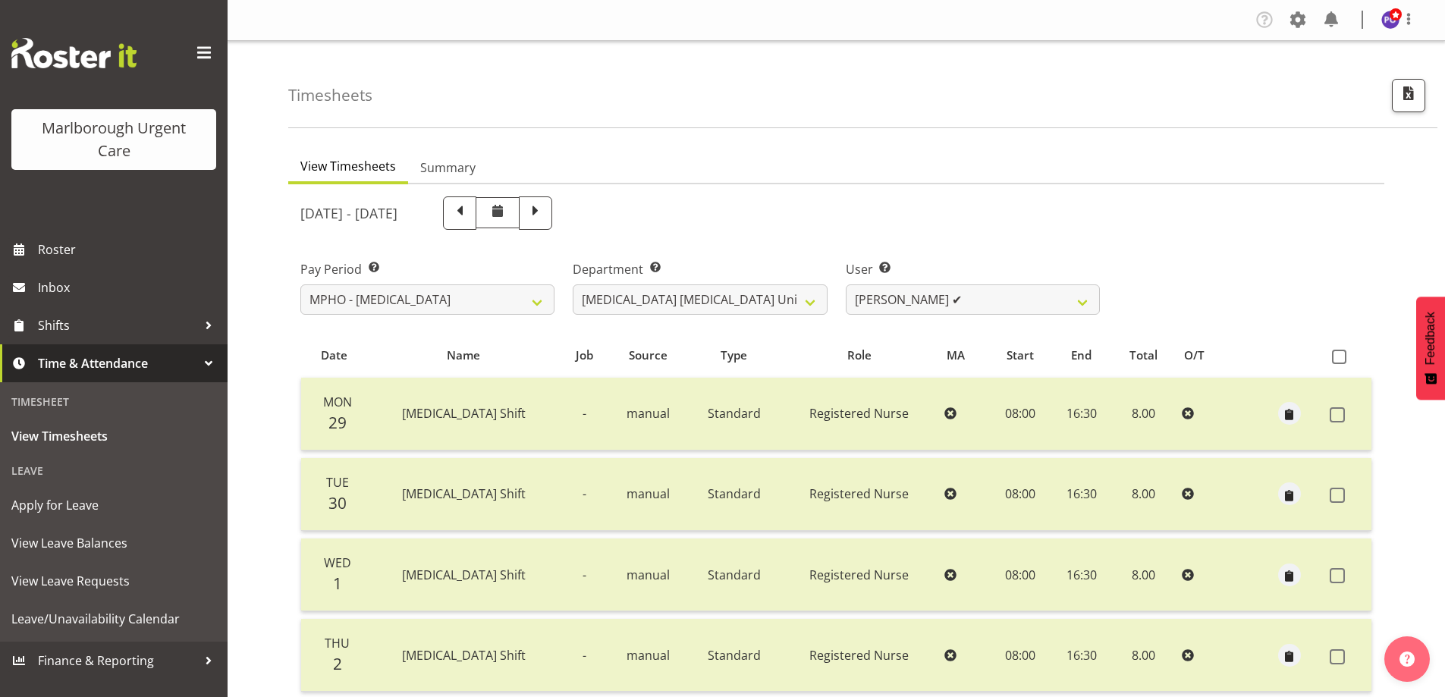
click at [203, 58] on span at bounding box center [204, 53] width 24 height 24
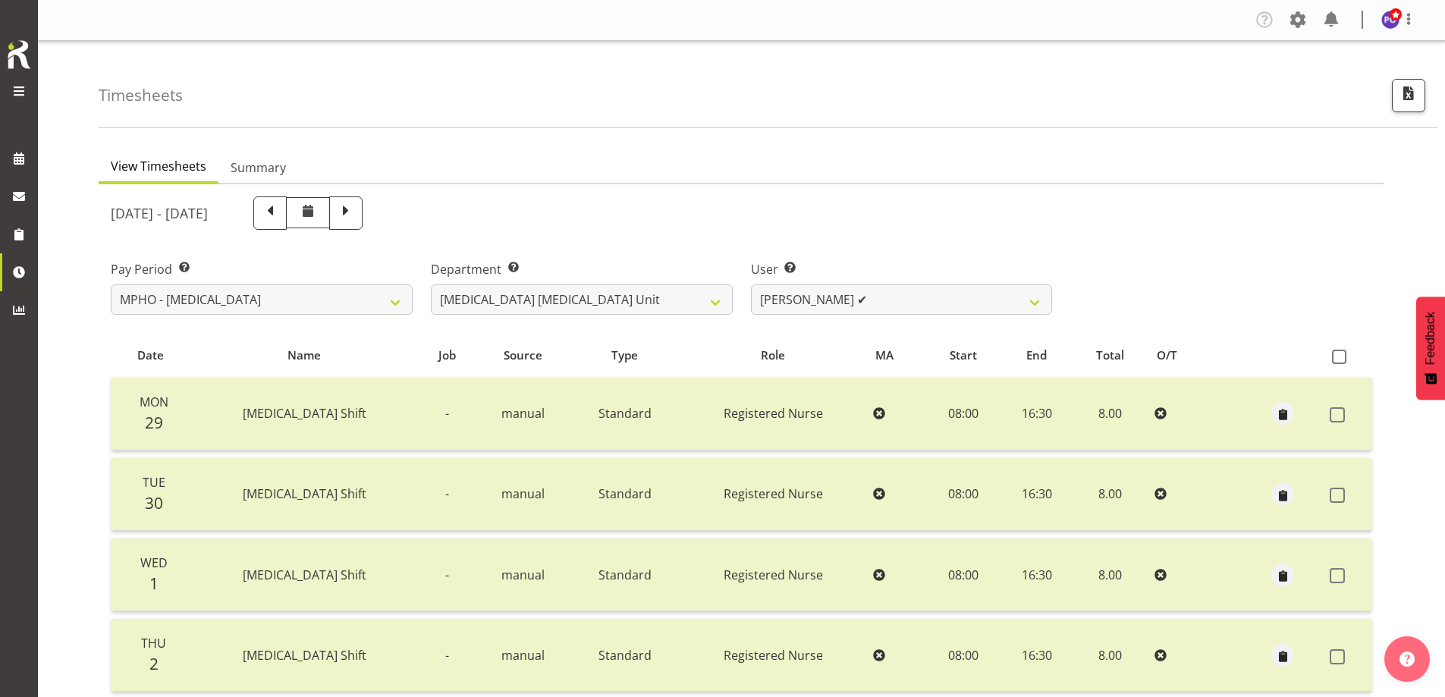
click at [1134, 294] on div "Pay Period Select which pay period you would like to view. Fortnightly MPHO - […" at bounding box center [742, 281] width 1280 height 85
click at [1394, 23] on img at bounding box center [1390, 20] width 18 height 18
drag, startPoint x: 1325, startPoint y: 83, endPoint x: 1246, endPoint y: 62, distance: 81.5
click at [1325, 83] on link "Log Out" at bounding box center [1345, 79] width 146 height 27
